Goal: Transaction & Acquisition: Obtain resource

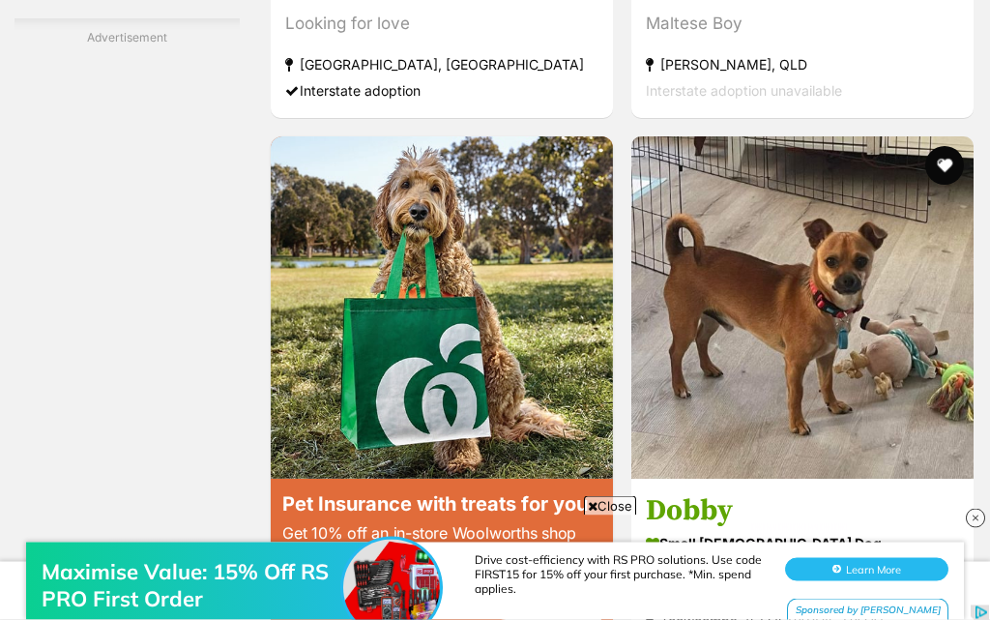
scroll to position [3536, 0]
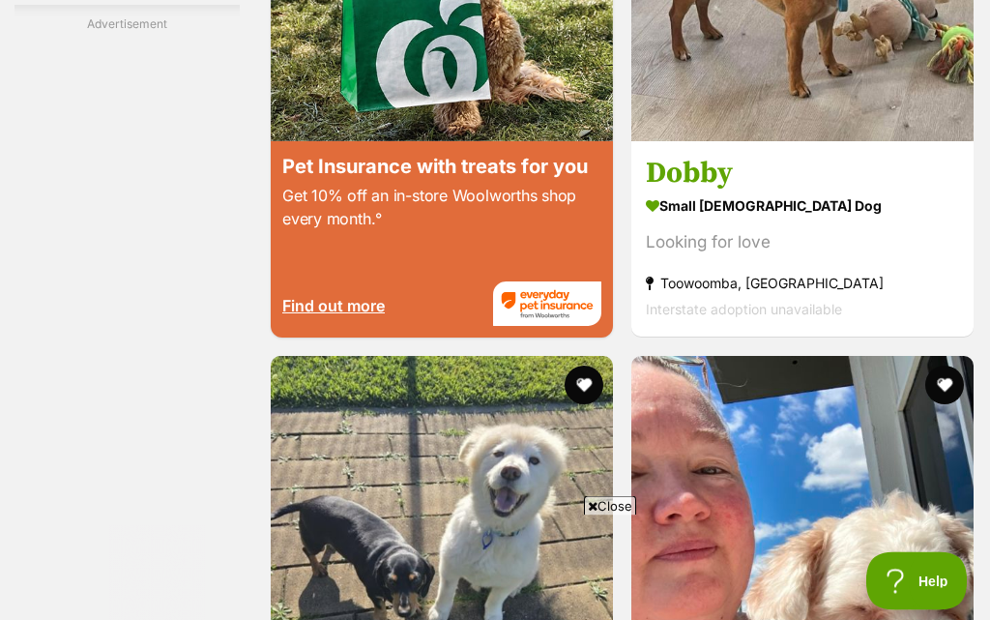
scroll to position [3874, 0]
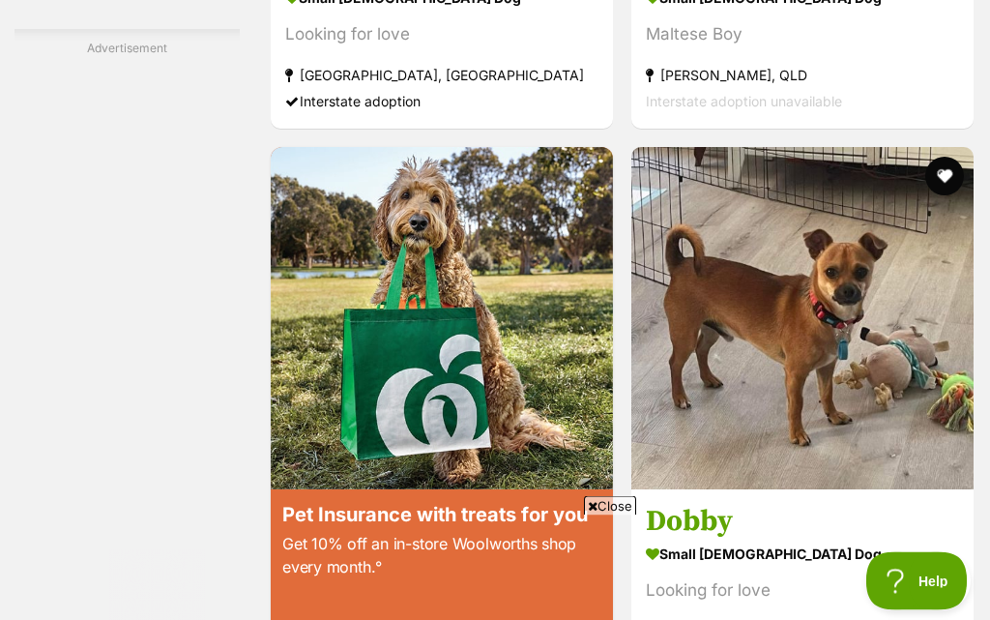
scroll to position [3526, 0]
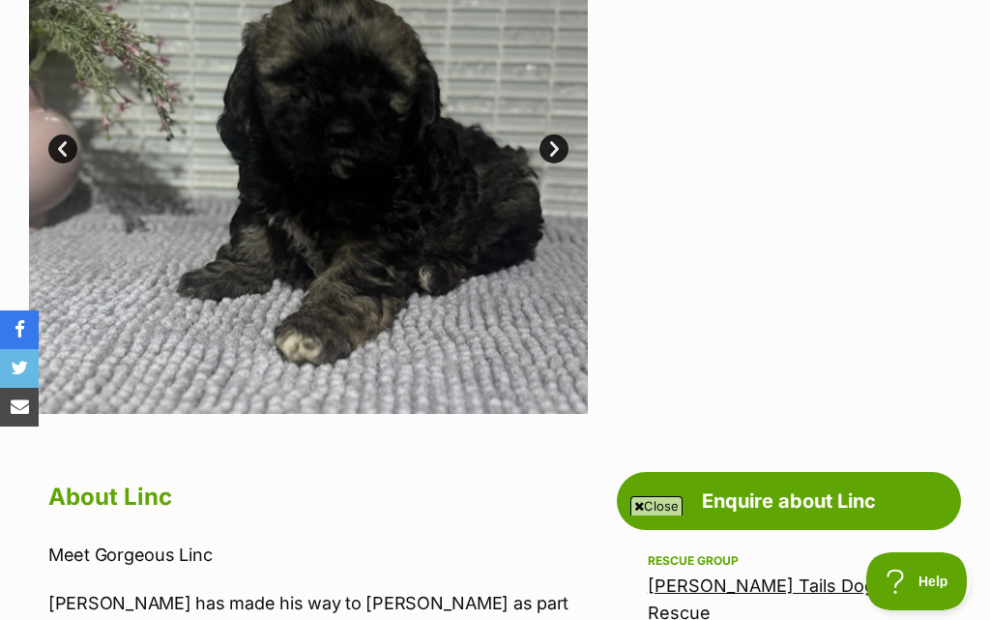
scroll to position [571, 0]
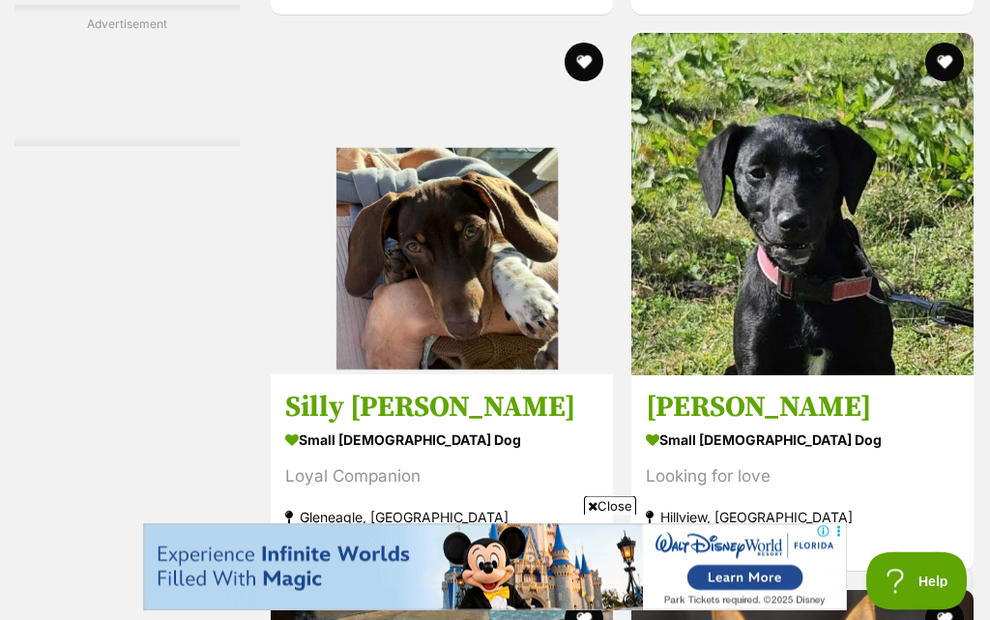
scroll to position [3643, 0]
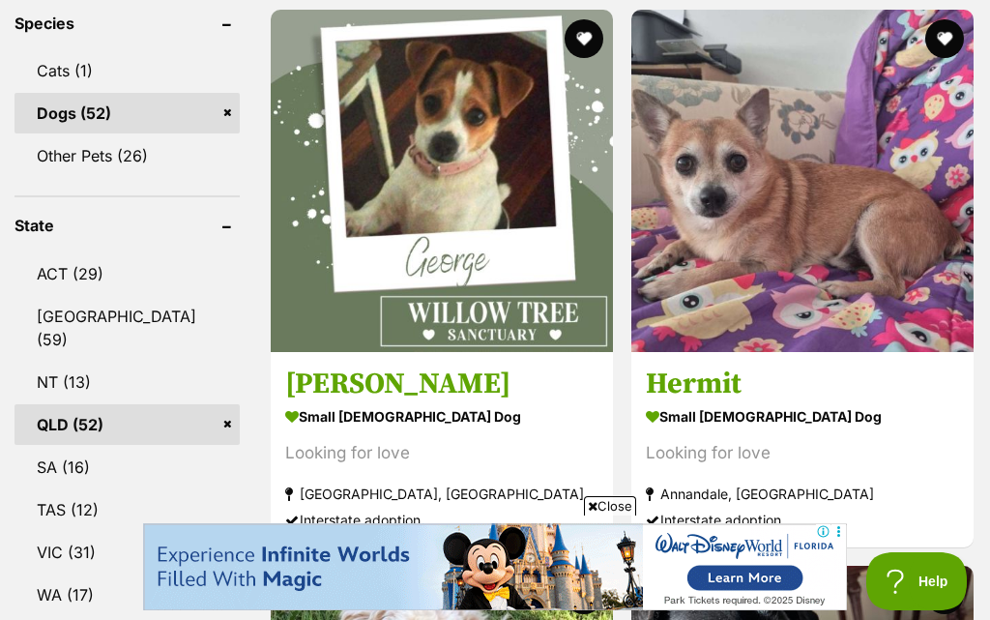
scroll to position [923, 0]
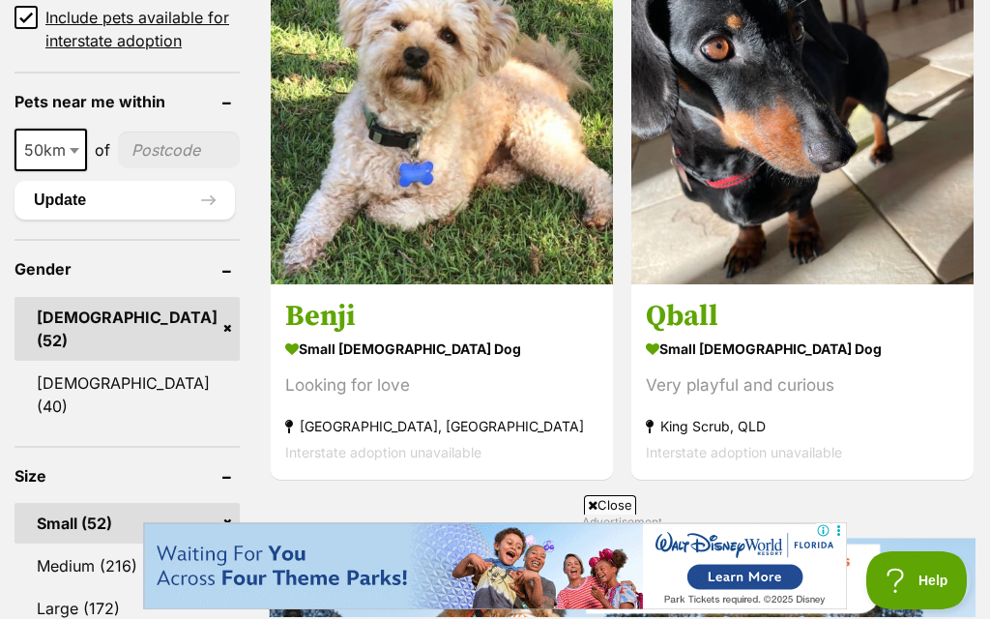
scroll to position [1551, 0]
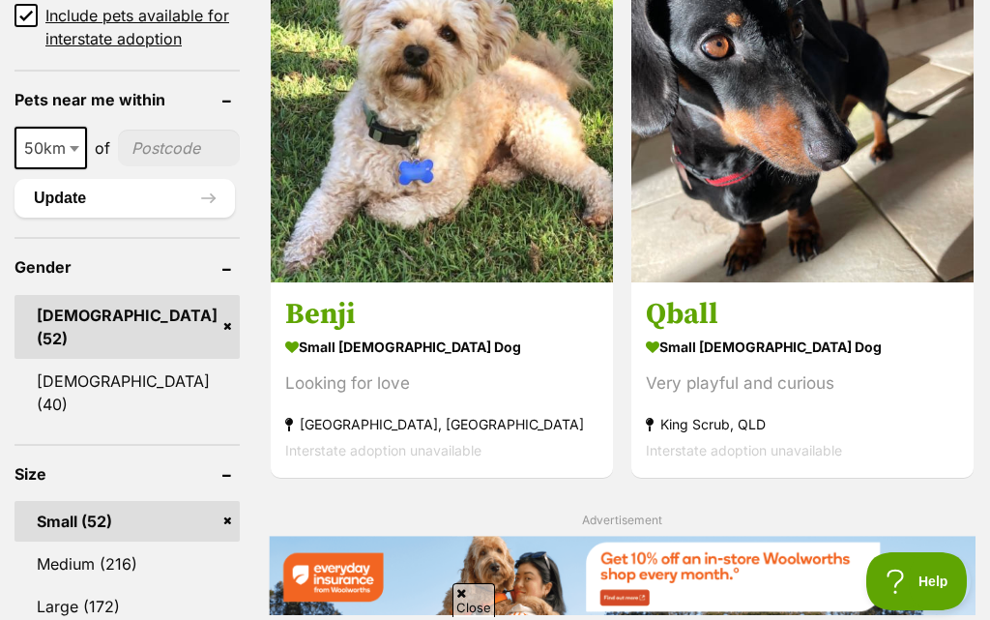
scroll to position [1999, 0]
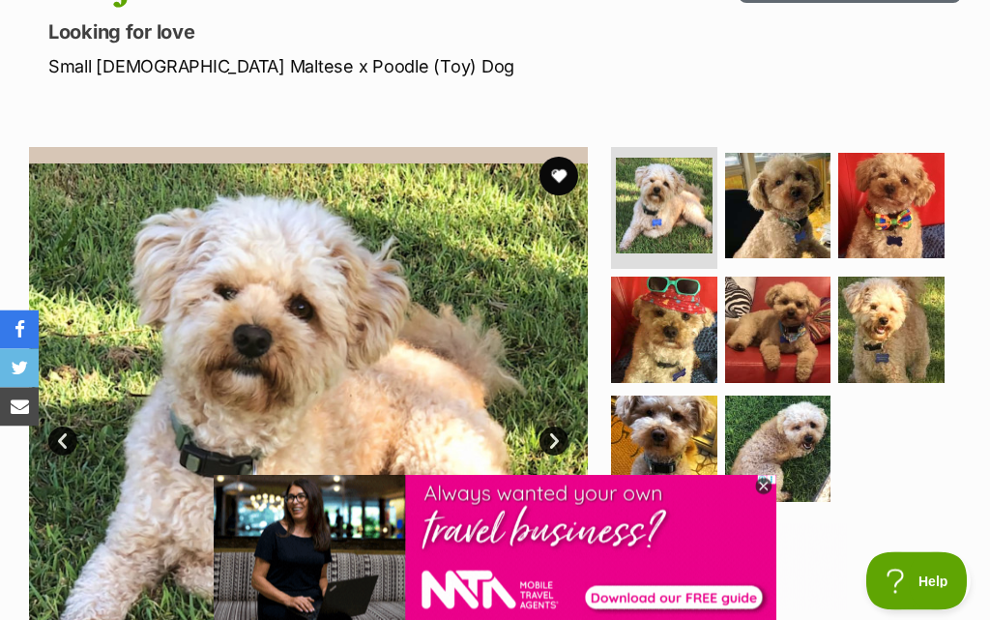
scroll to position [255, 0]
click at [773, 496] on icon at bounding box center [763, 487] width 17 height 17
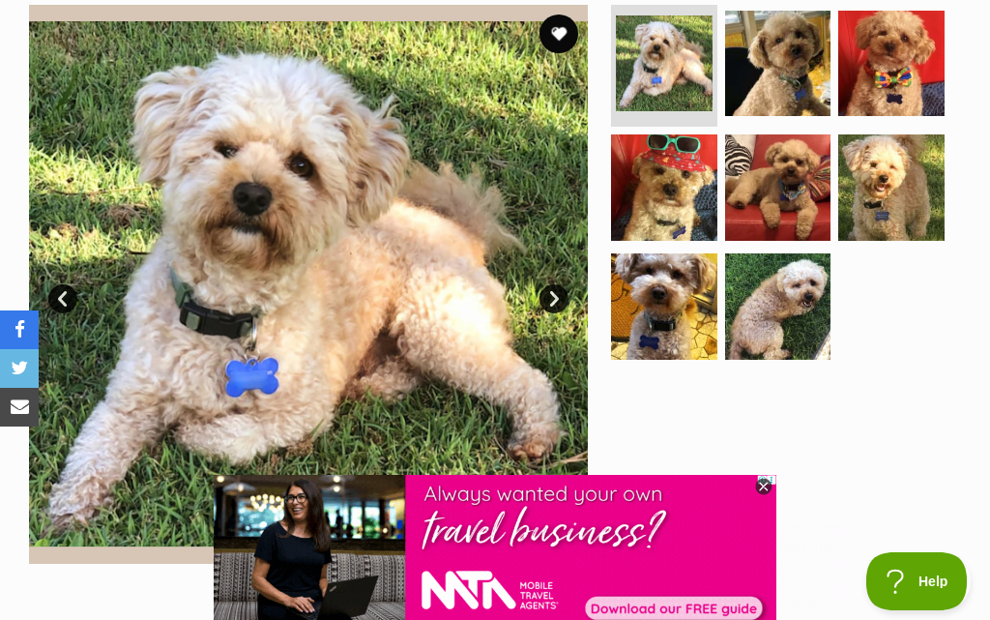
scroll to position [396, 0]
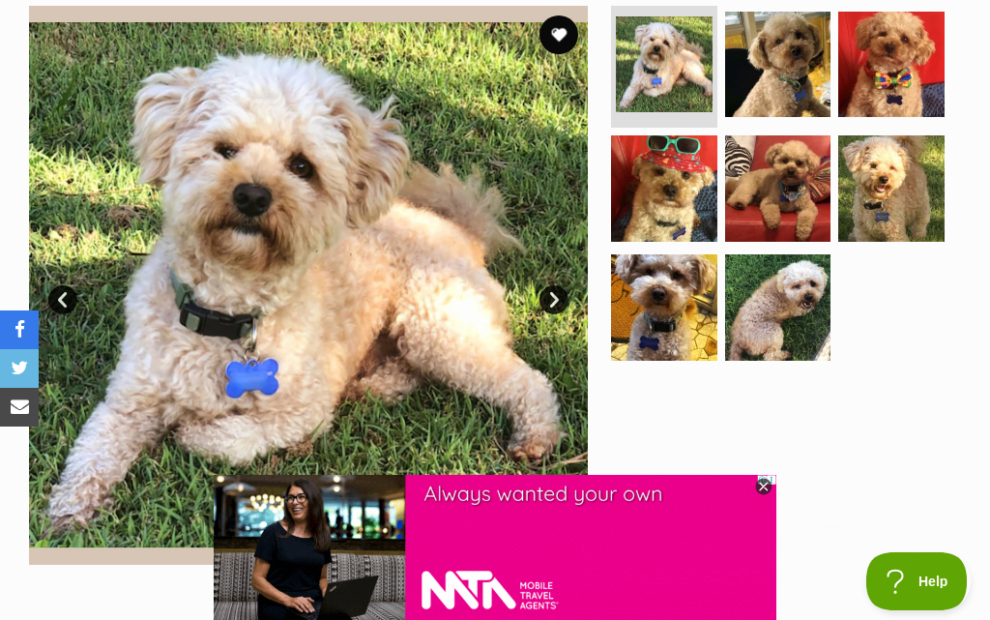
click at [799, 203] on img at bounding box center [778, 188] width 106 height 106
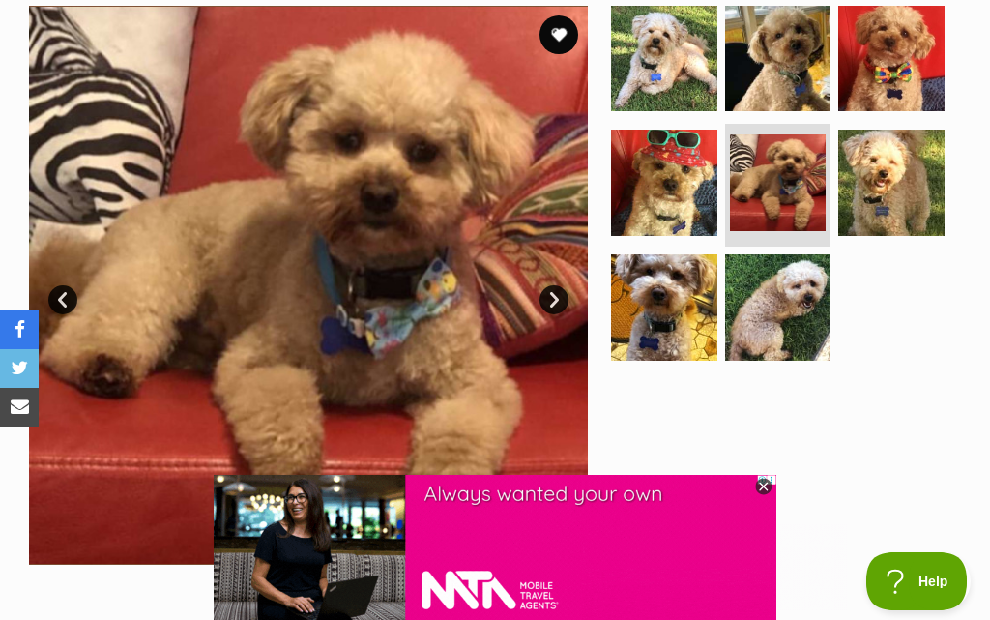
click at [905, 194] on img at bounding box center [891, 183] width 106 height 106
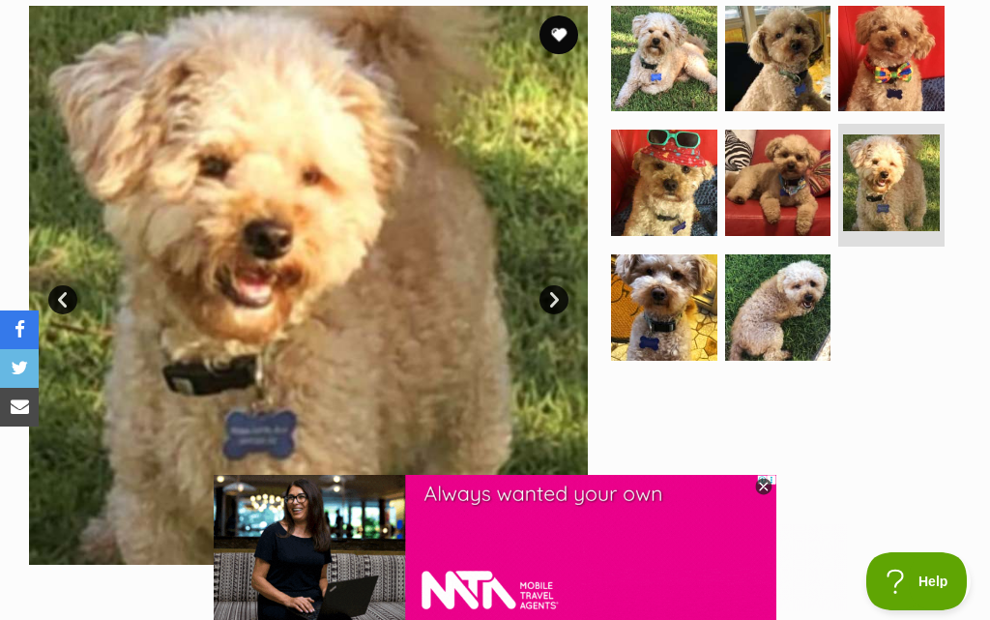
scroll to position [0, 0]
click at [800, 331] on img at bounding box center [778, 307] width 106 height 106
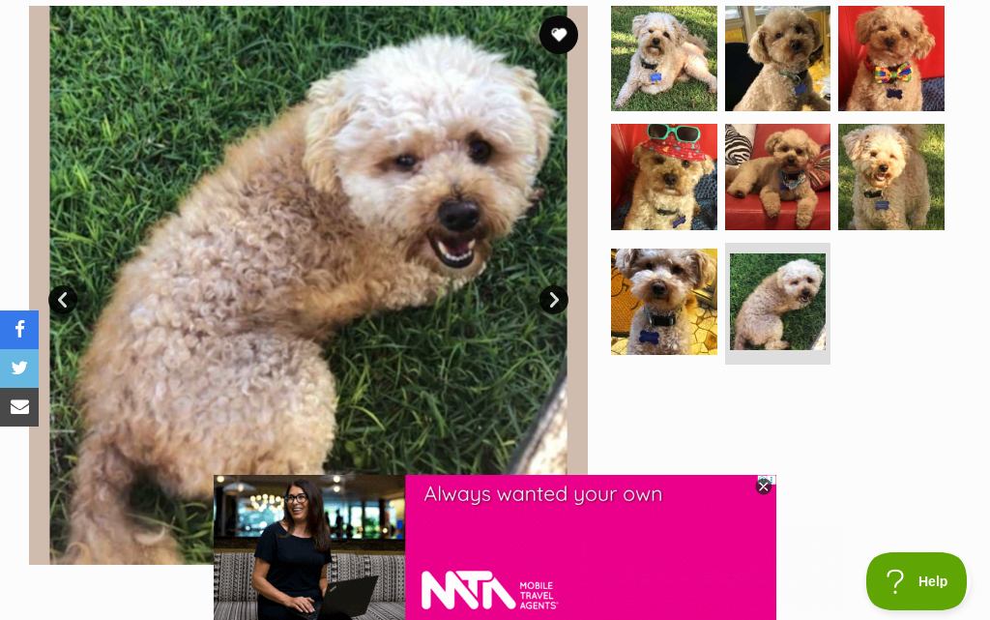
click at [684, 315] on img at bounding box center [664, 302] width 106 height 106
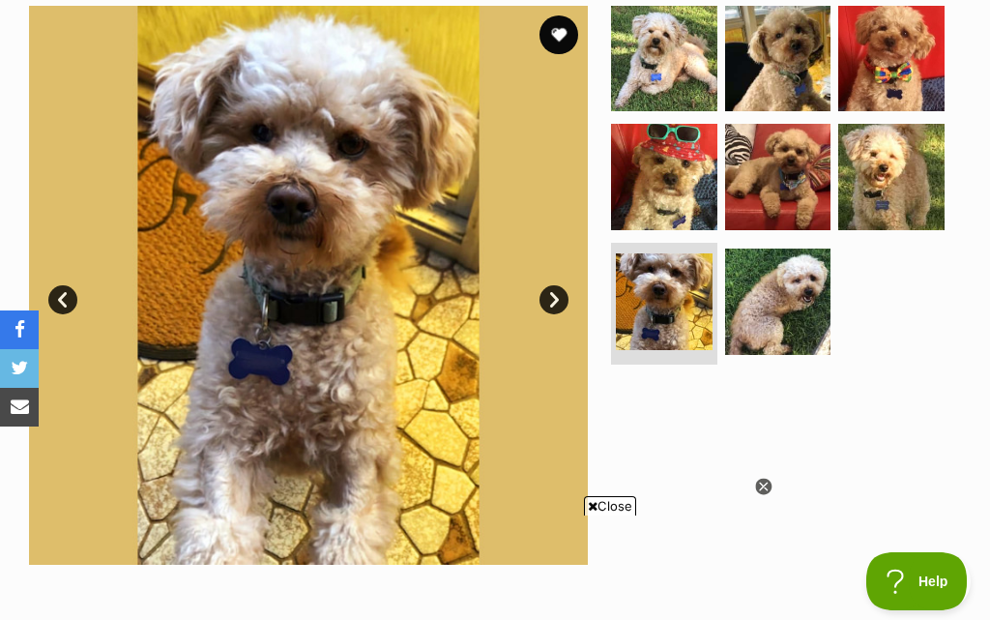
click at [915, 194] on img at bounding box center [891, 177] width 106 height 106
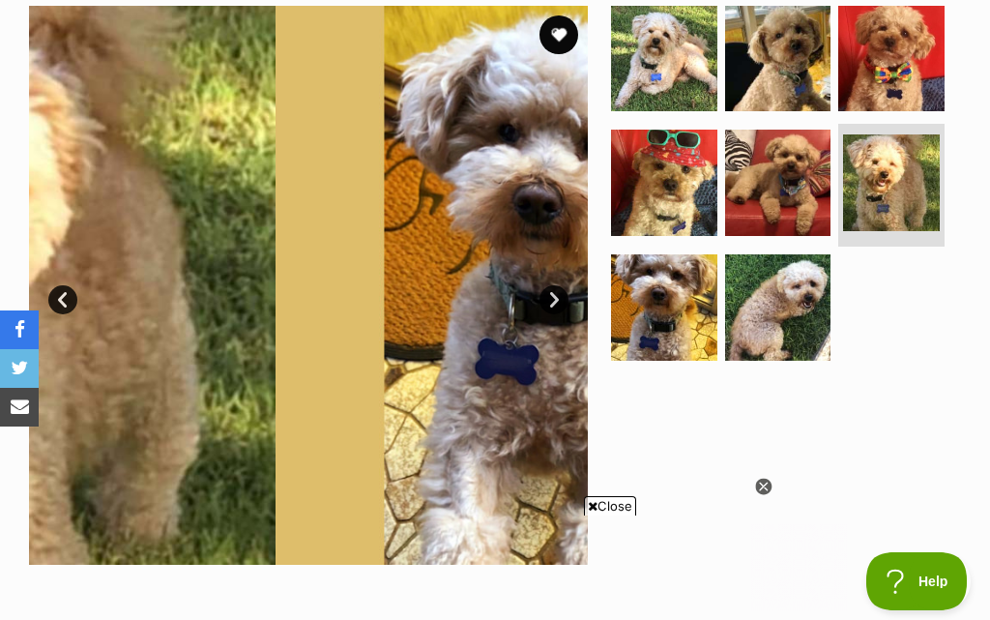
click at [895, 97] on img at bounding box center [891, 59] width 106 height 106
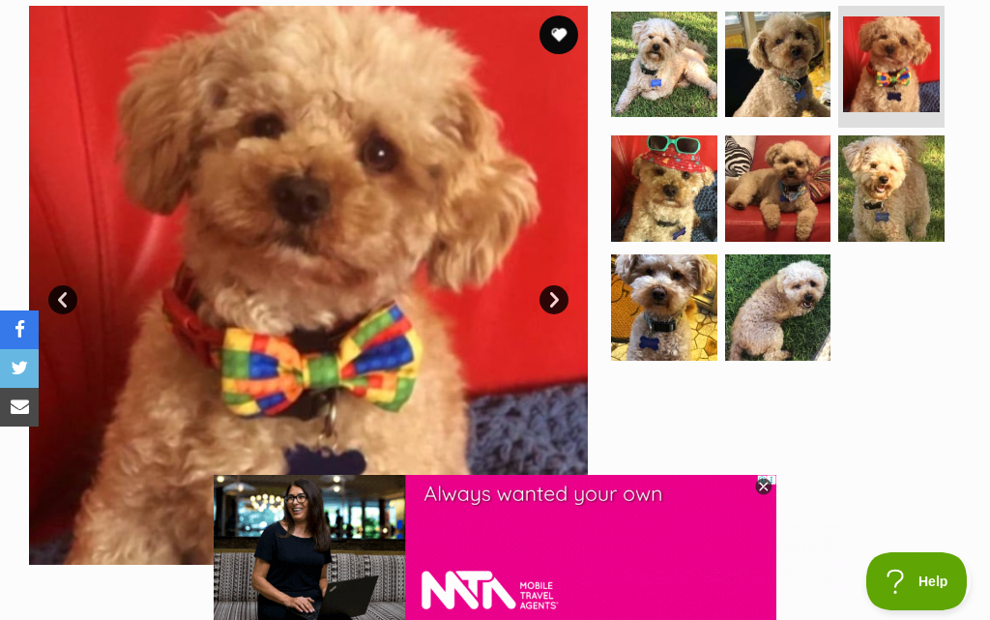
click at [770, 493] on icon at bounding box center [763, 487] width 17 height 17
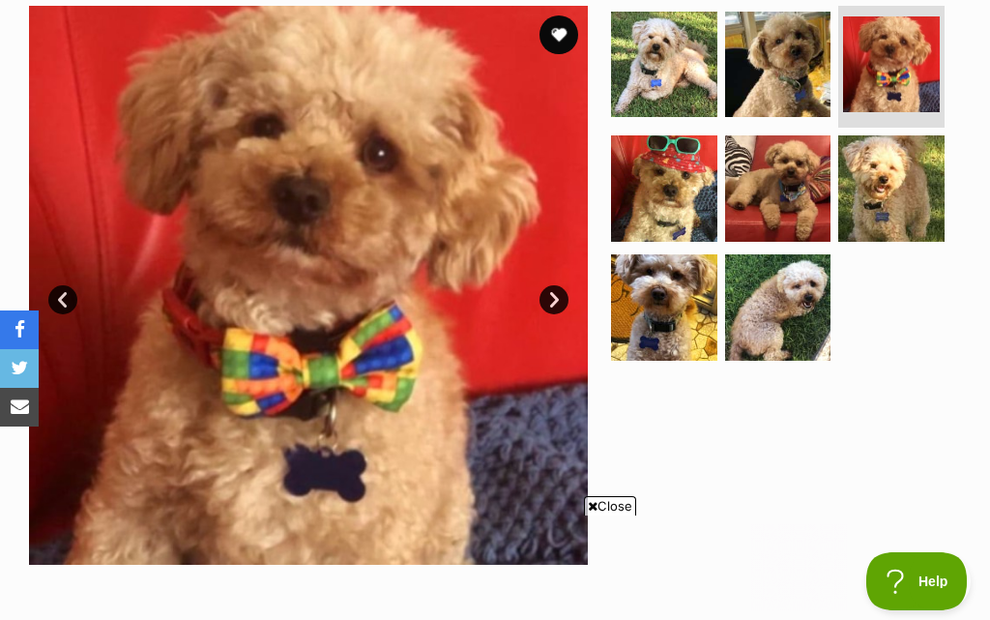
click at [551, 303] on link "Next" at bounding box center [554, 299] width 29 height 29
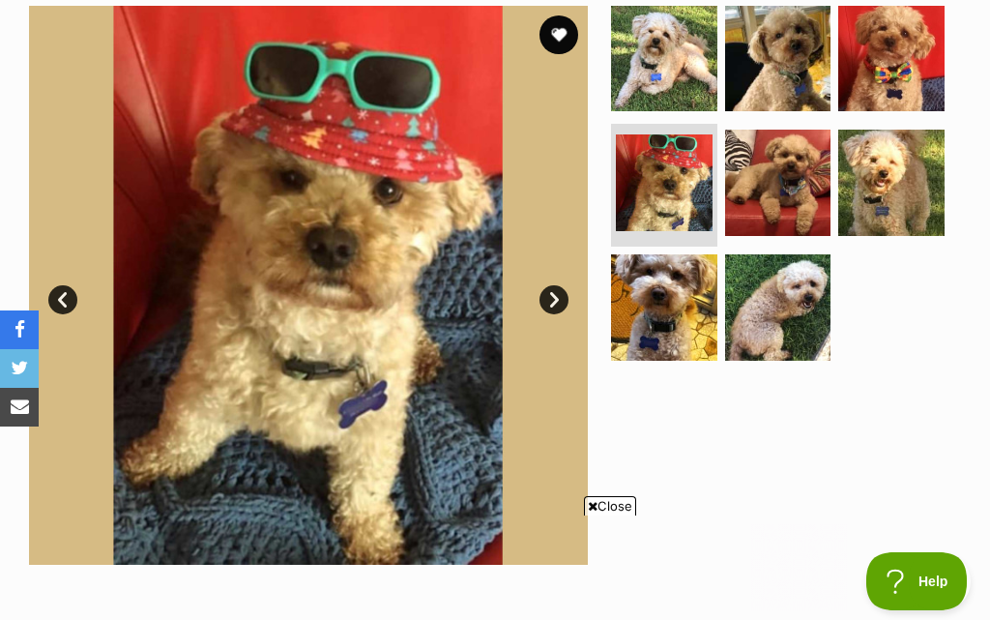
click at [560, 304] on link "Next" at bounding box center [554, 299] width 29 height 29
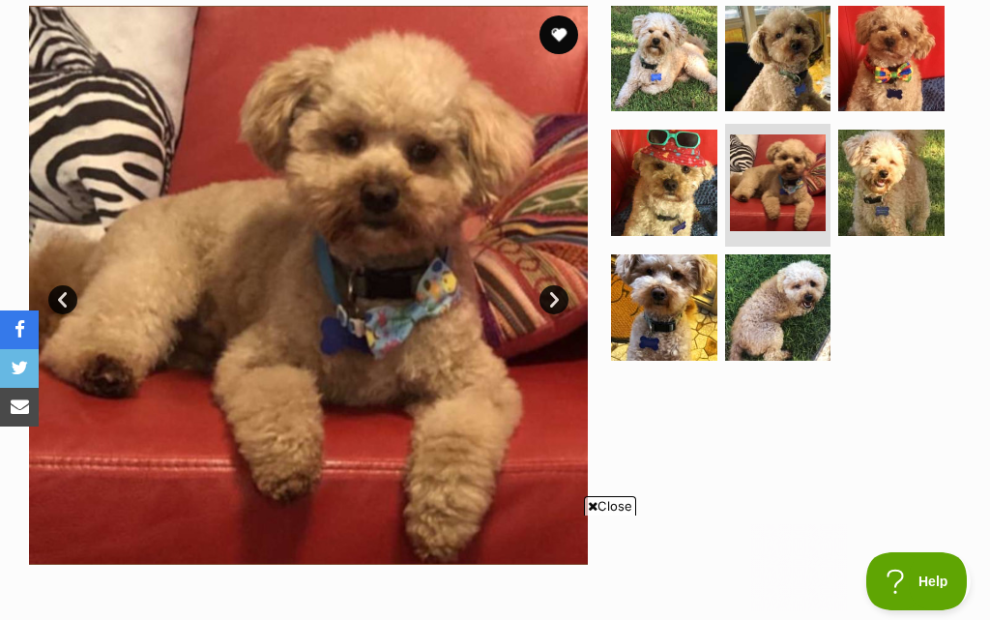
click at [558, 304] on link "Next" at bounding box center [554, 299] width 29 height 29
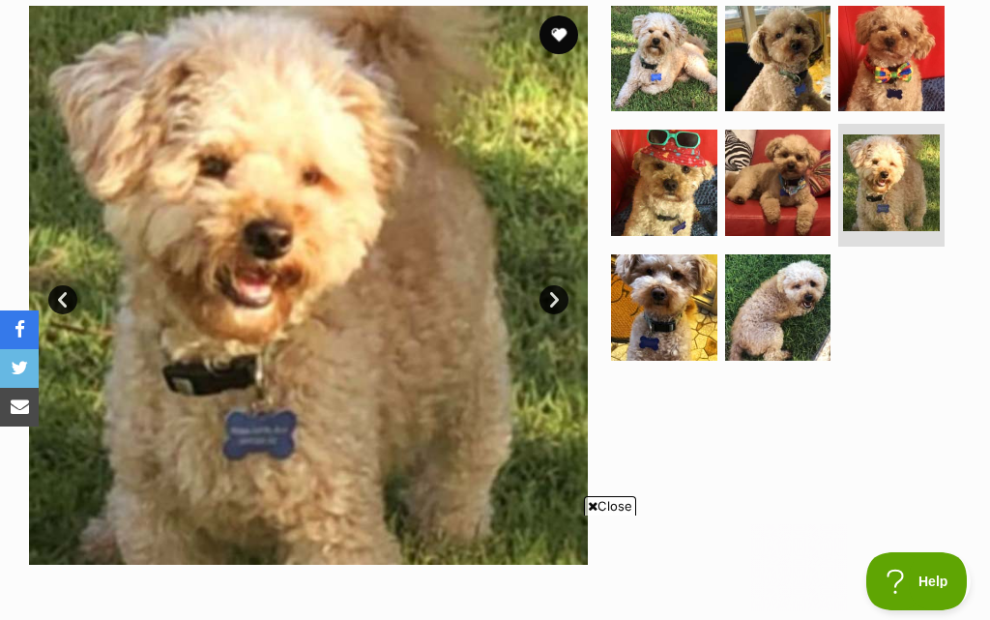
click at [557, 301] on link "Next" at bounding box center [554, 299] width 29 height 29
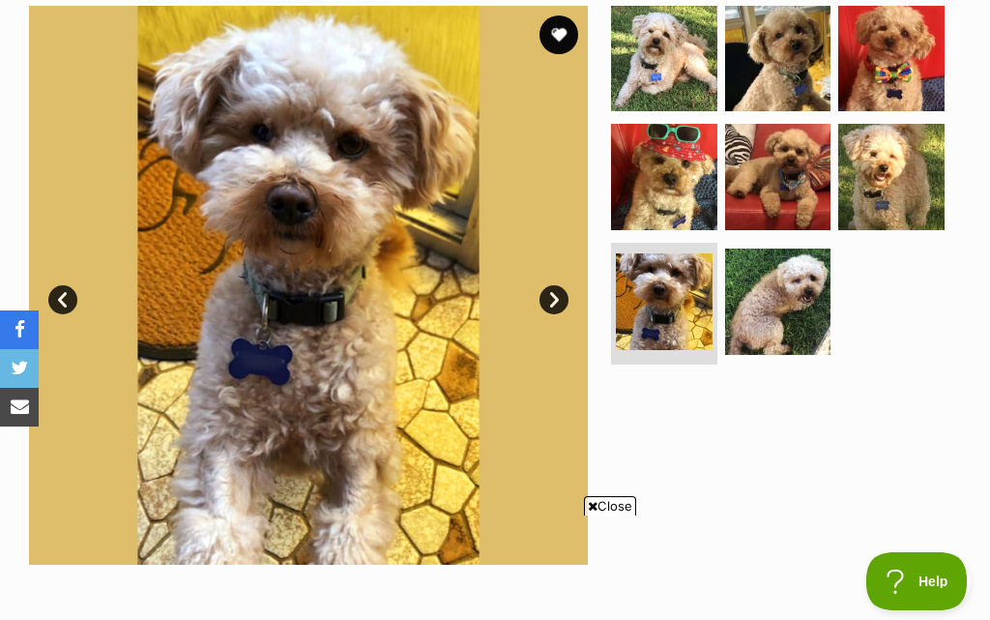
click at [557, 291] on link "Next" at bounding box center [554, 299] width 29 height 29
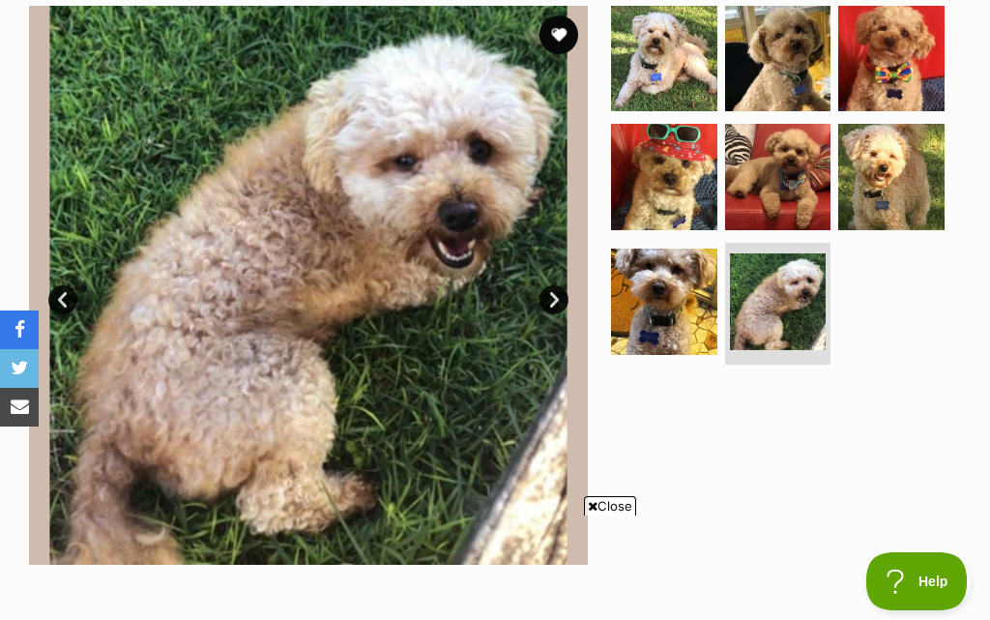
click at [821, 429] on div at bounding box center [784, 285] width 354 height 559
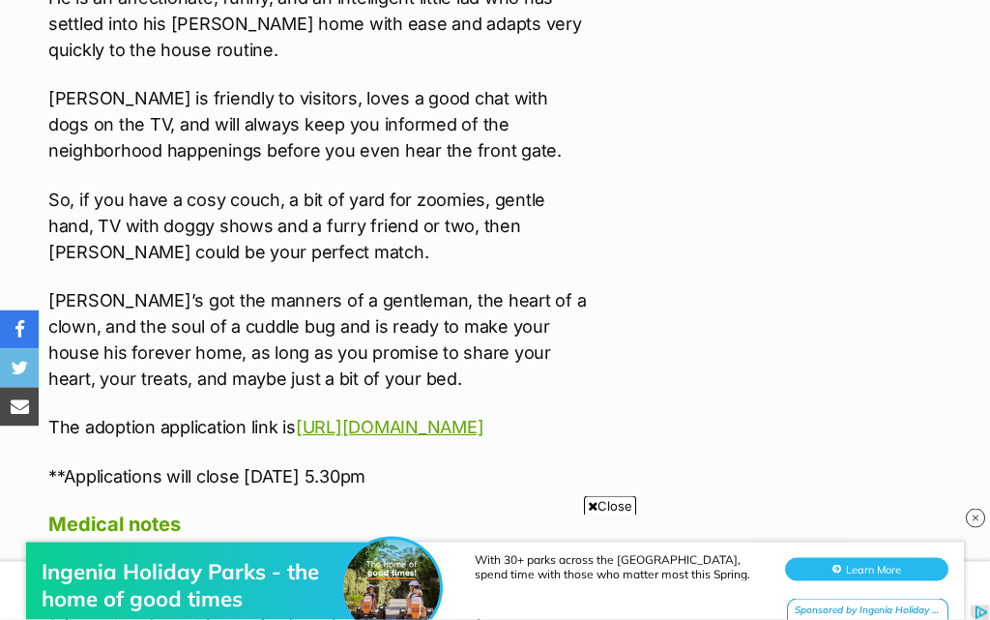
scroll to position [5232, 0]
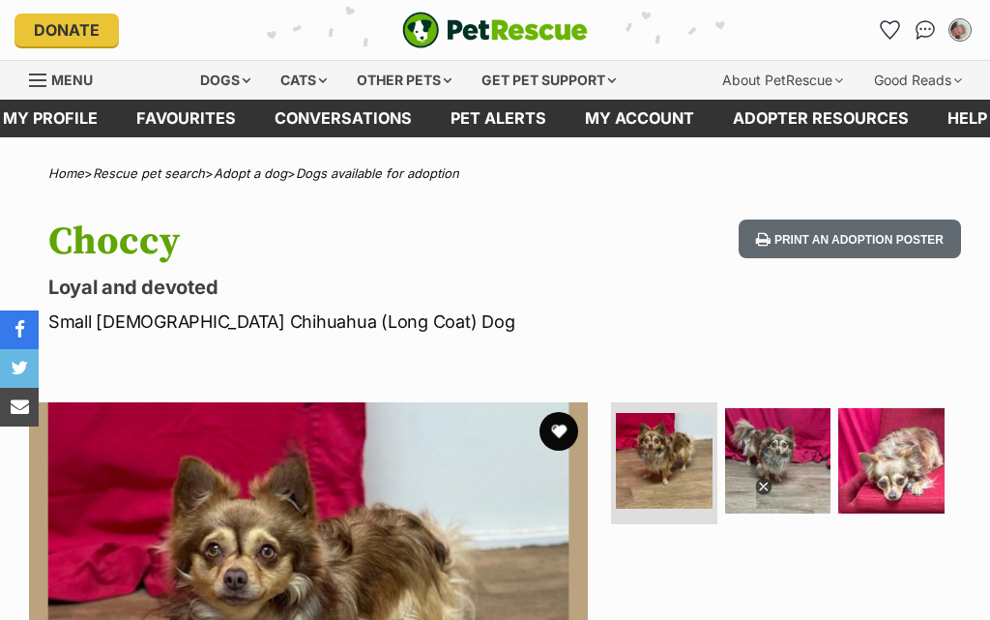
scroll to position [18, 0]
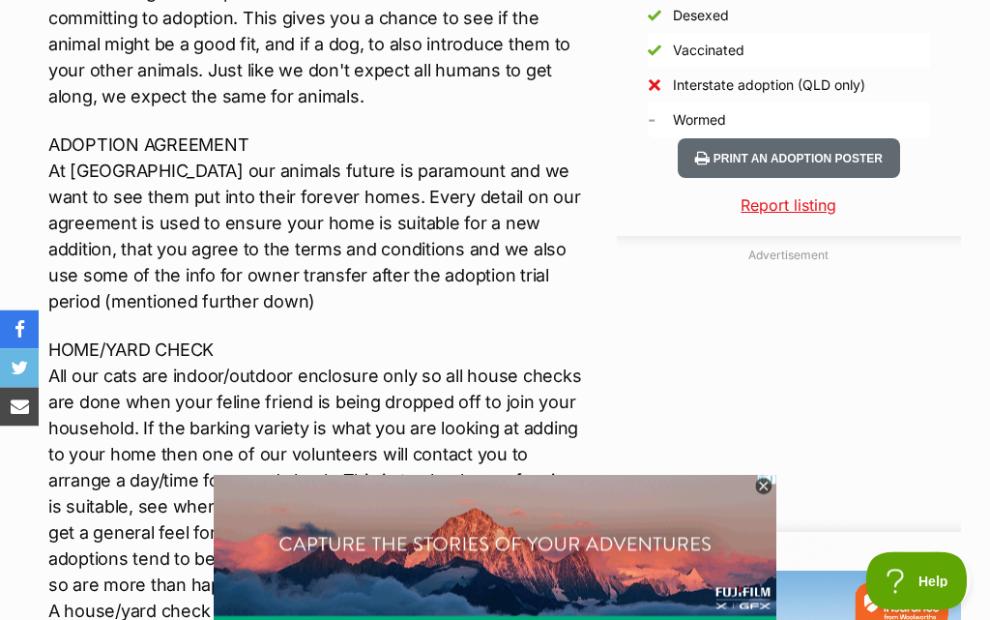
scroll to position [1796, 0]
